Goal: Unclear

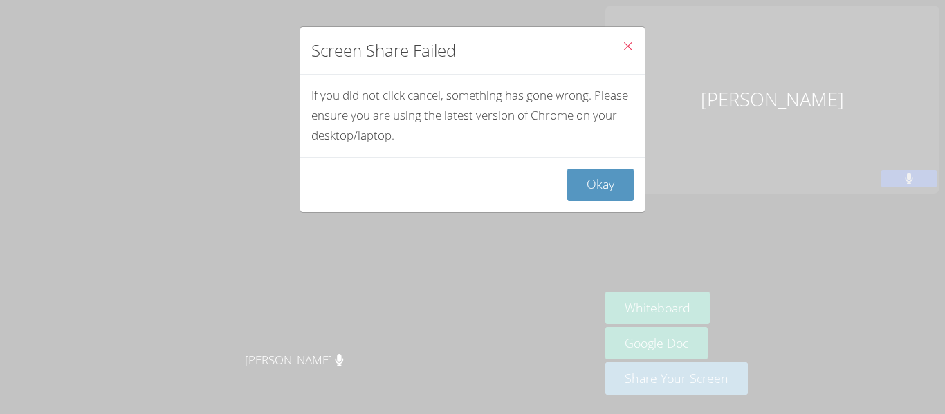
click at [632, 43] on icon "Close" at bounding box center [628, 46] width 12 height 12
click at [602, 180] on button "Okay" at bounding box center [600, 185] width 66 height 33
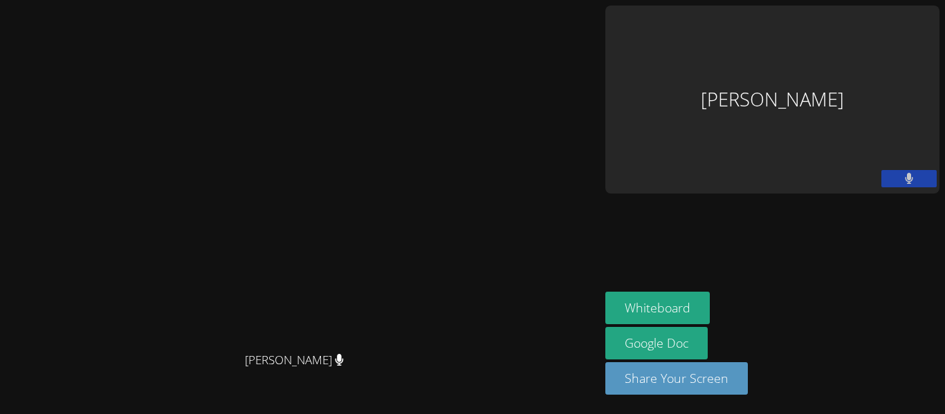
click at [915, 170] on button at bounding box center [908, 178] width 55 height 17
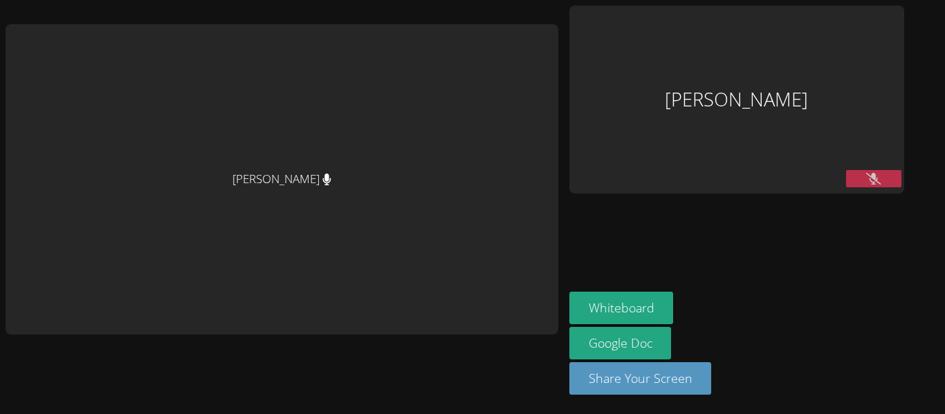
click at [883, 183] on button at bounding box center [873, 178] width 55 height 17
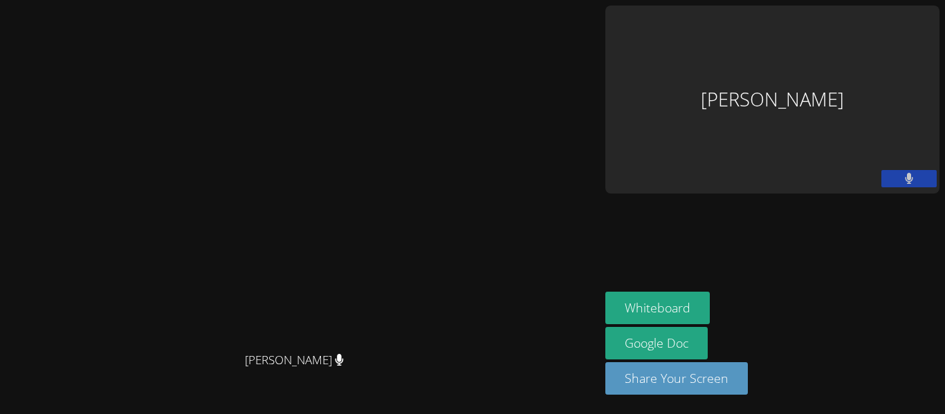
click at [900, 176] on button at bounding box center [908, 178] width 55 height 17
click at [915, 176] on icon at bounding box center [908, 179] width 15 height 12
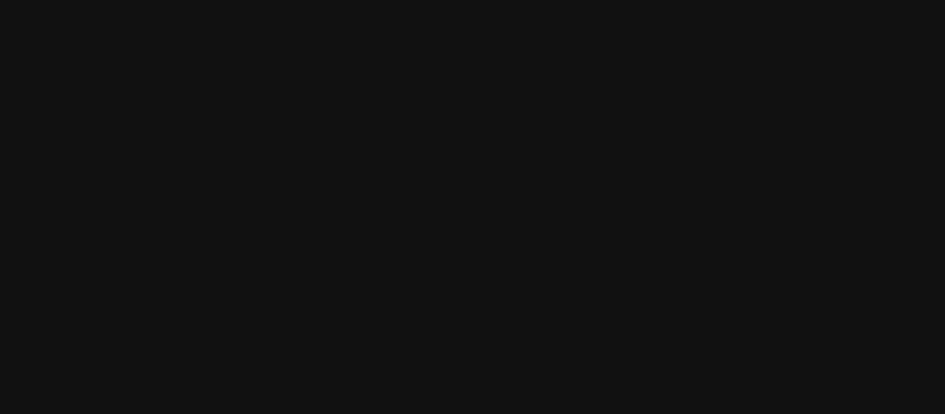
click at [196, 220] on video at bounding box center [300, 179] width 208 height 331
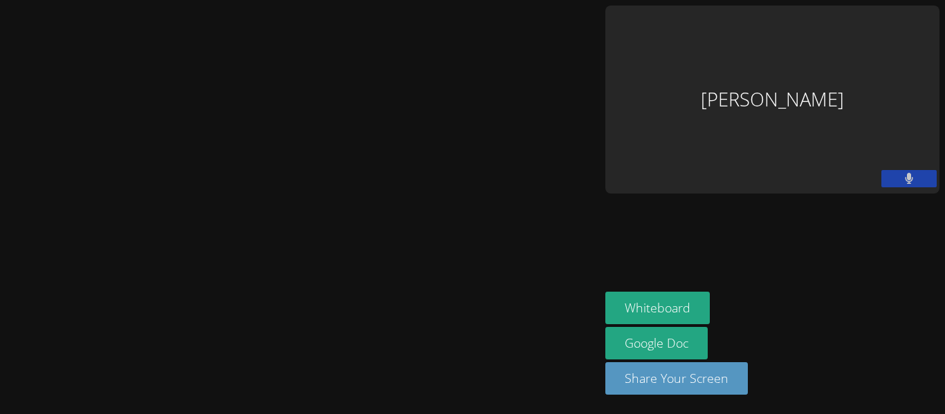
click at [340, 258] on video at bounding box center [300, 179] width 208 height 331
